Goal: Task Accomplishment & Management: Manage account settings

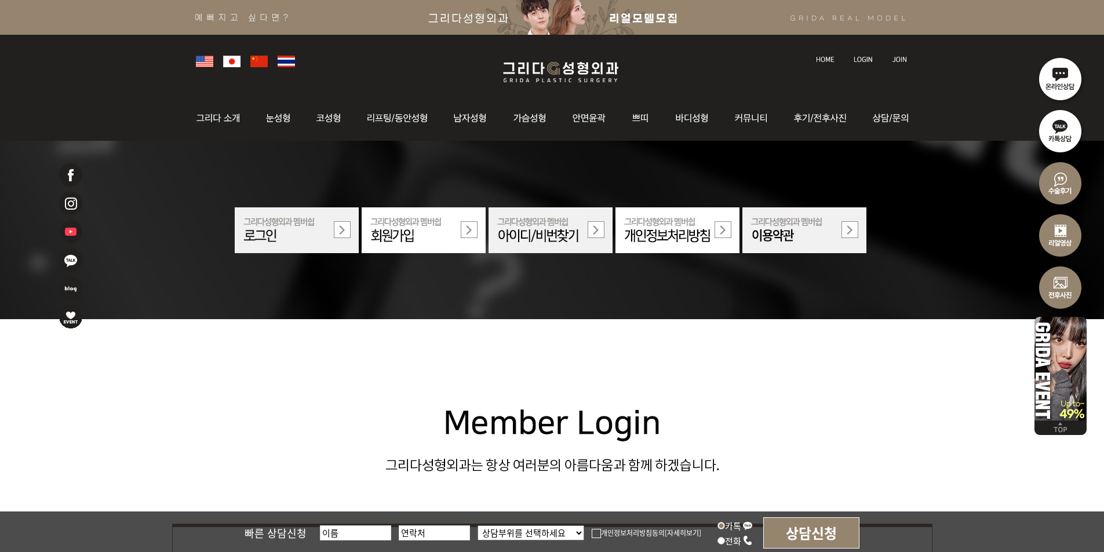
click at [865, 56] on img at bounding box center [863, 59] width 19 height 6
click at [854, 61] on img at bounding box center [863, 59] width 19 height 6
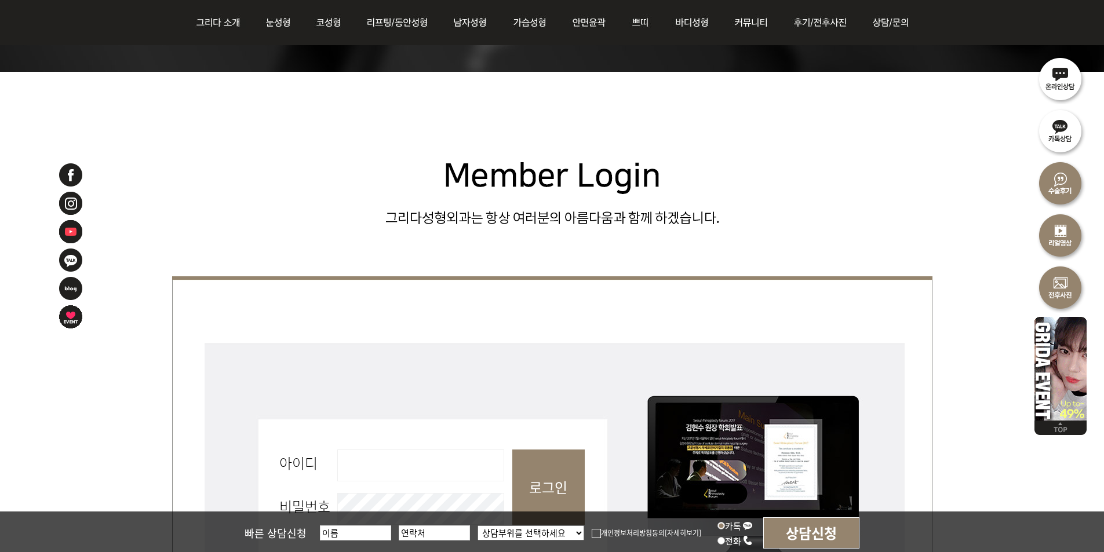
scroll to position [232, 0]
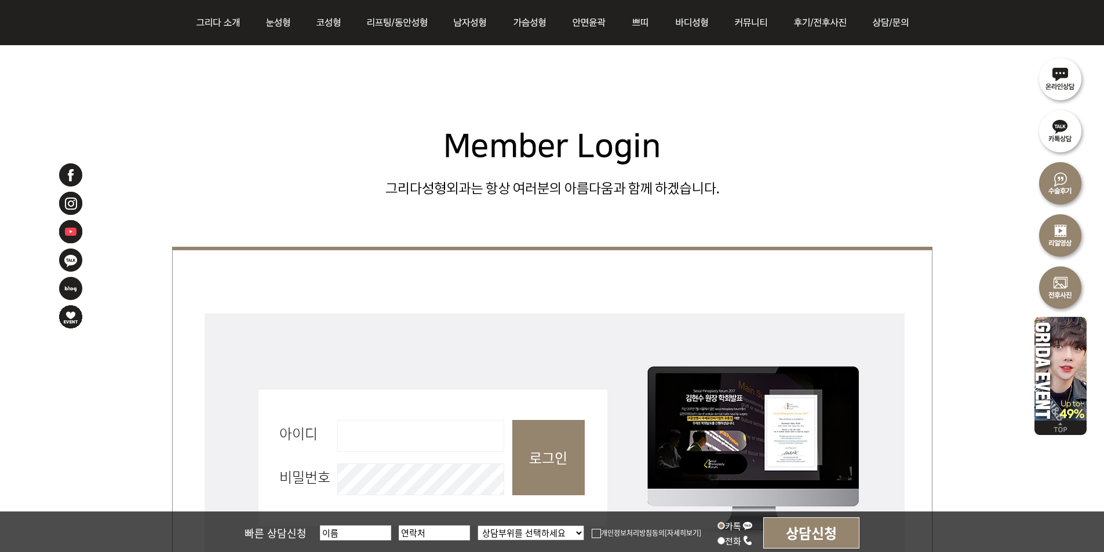
click at [428, 421] on input "아이디 필수" at bounding box center [420, 436] width 167 height 32
type input "admin"
click at [548, 453] on input "로그인" at bounding box center [548, 457] width 72 height 75
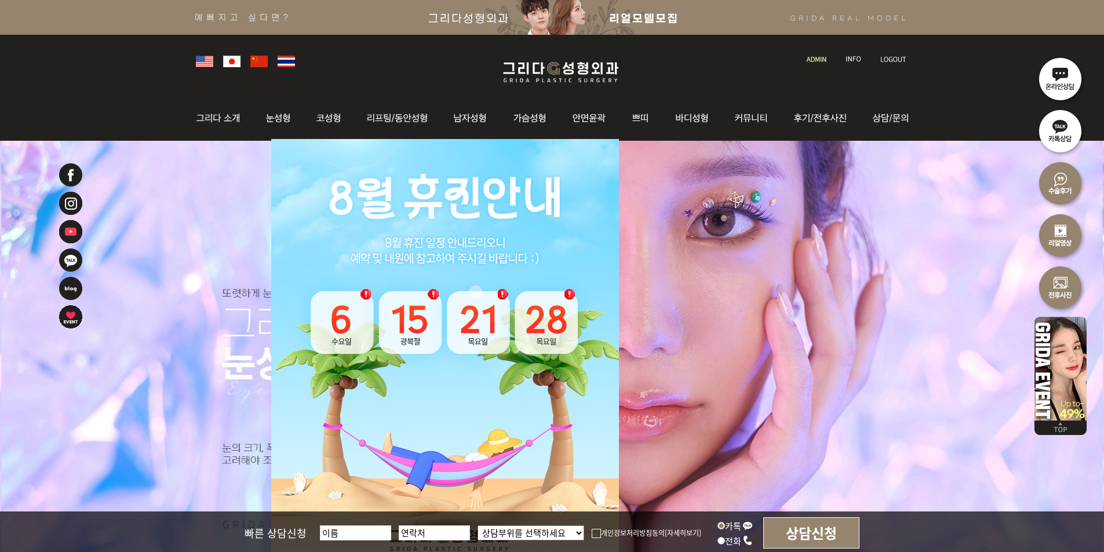
click at [817, 57] on img at bounding box center [817, 59] width 20 height 6
